Goal: Find specific page/section: Find specific page/section

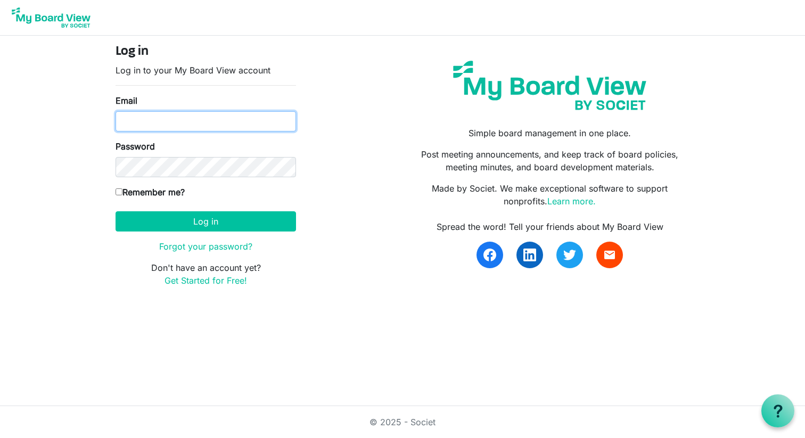
click at [184, 124] on input "Email" at bounding box center [206, 121] width 180 height 20
type input "suzkhenry@gmail.com"
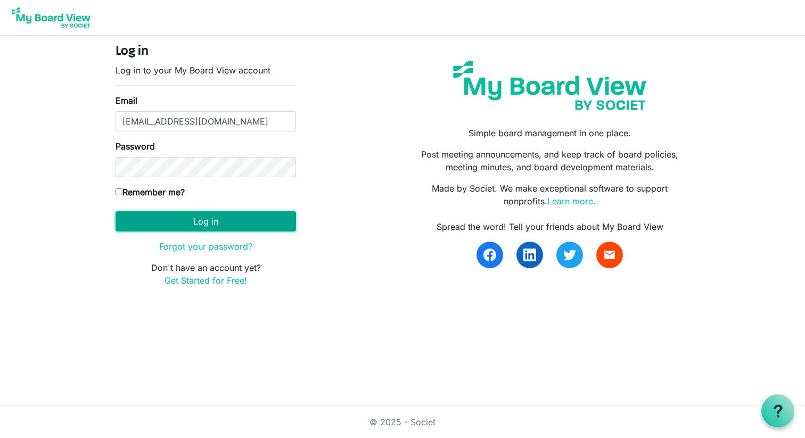
click at [209, 217] on button "Log in" at bounding box center [206, 221] width 180 height 20
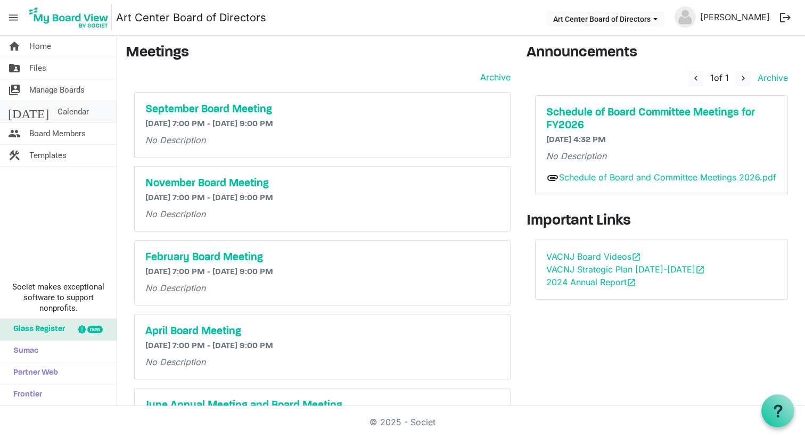
click at [58, 110] on span "Calendar" at bounding box center [73, 111] width 31 height 21
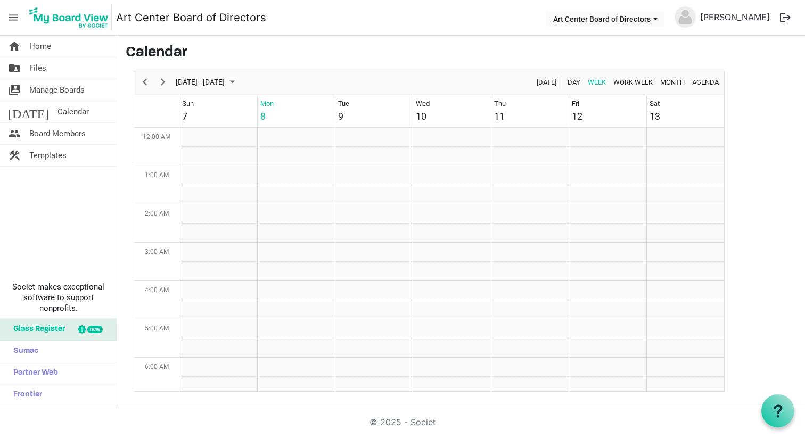
scroll to position [345, 0]
click at [38, 68] on span "Files" at bounding box center [37, 68] width 17 height 21
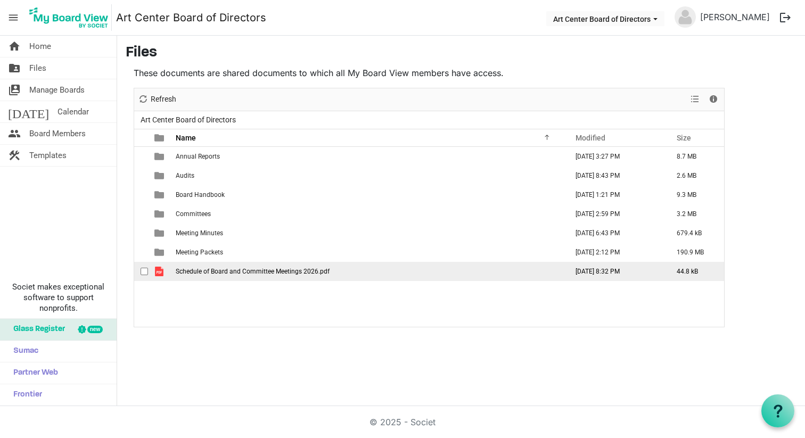
click at [202, 272] on span "Schedule of Board and Committee Meetings 2026.pdf" at bounding box center [253, 271] width 154 height 7
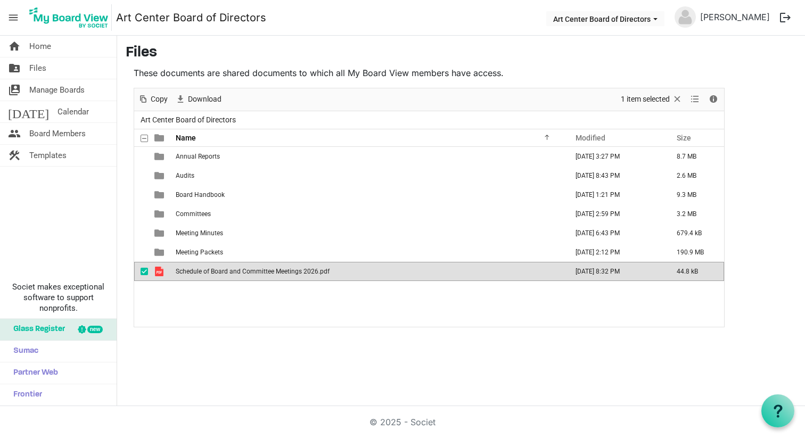
click at [202, 272] on span "Schedule of Board and Committee Meetings 2026.pdf" at bounding box center [253, 271] width 154 height 7
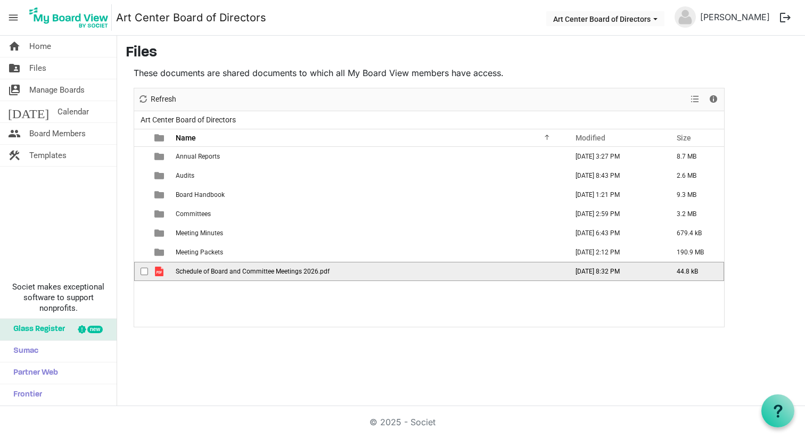
click at [202, 272] on span "Schedule of Board and Committee Meetings 2026.pdf" at bounding box center [253, 271] width 154 height 7
